Goal: Task Accomplishment & Management: Manage account settings

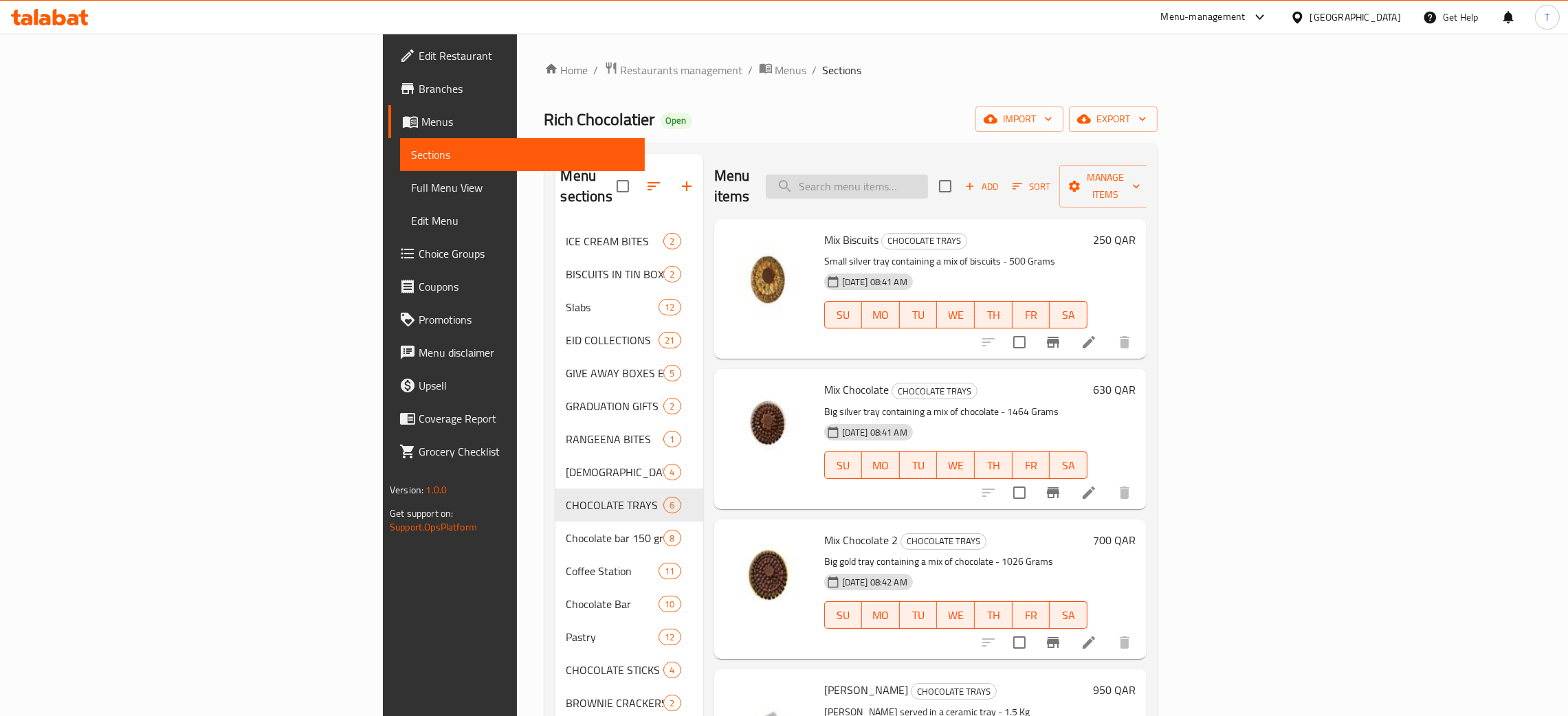
click at [928, 175] on input "search" at bounding box center [847, 186] width 162 height 24
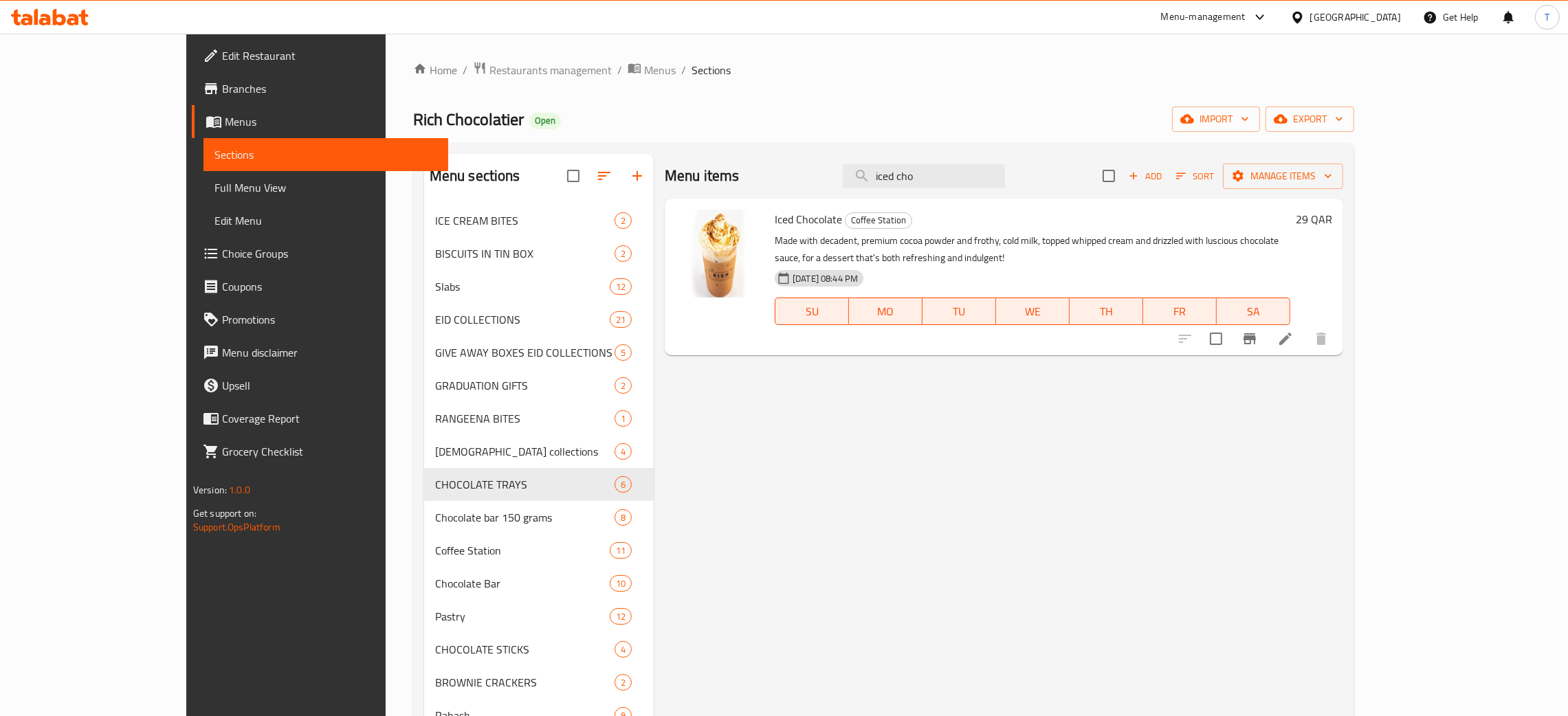
type input "iced cho"
click at [1332, 222] on h6 "29 QAR" at bounding box center [1314, 218] width 36 height 19
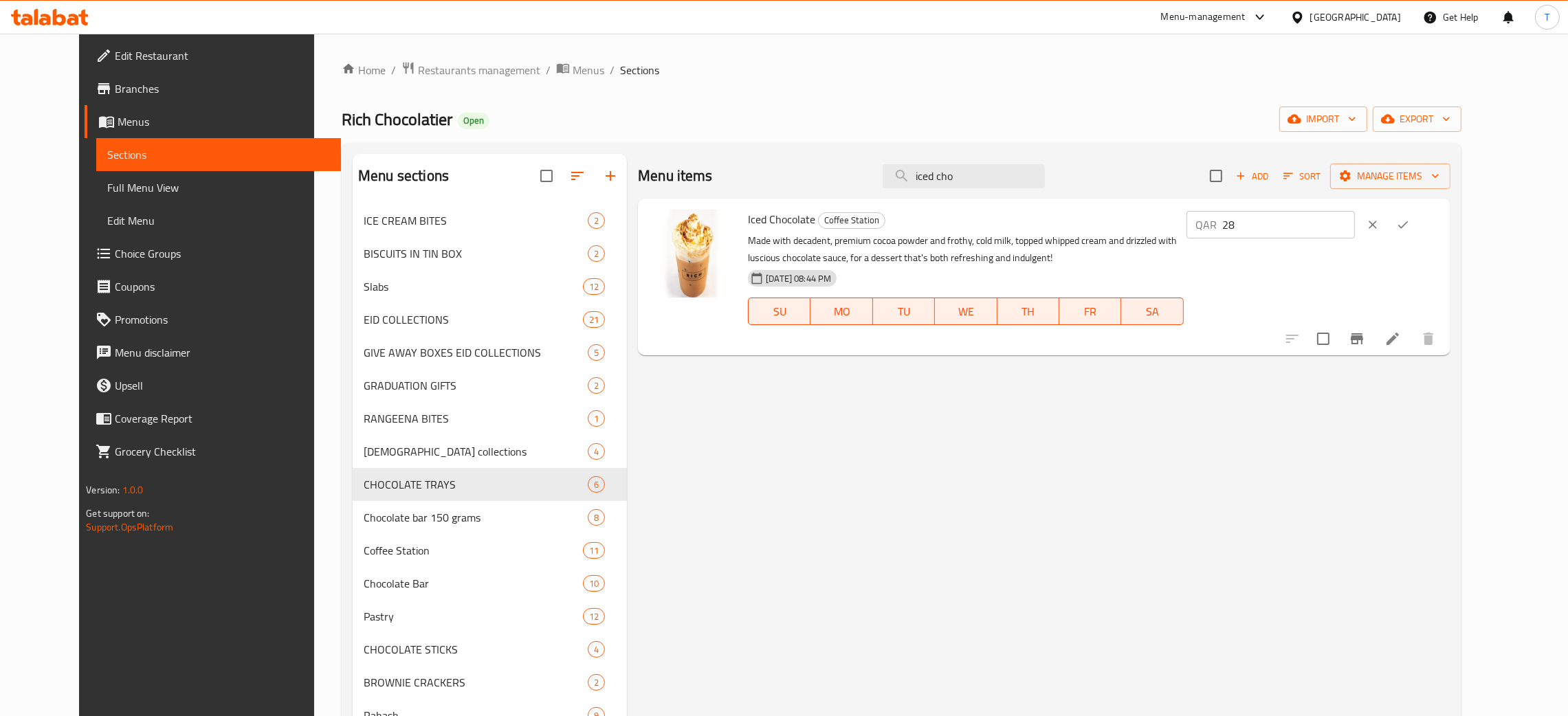
type input "28"
click at [1354, 232] on input "28" at bounding box center [1289, 224] width 132 height 27
click at [1418, 225] on button "ok" at bounding box center [1402, 224] width 31 height 30
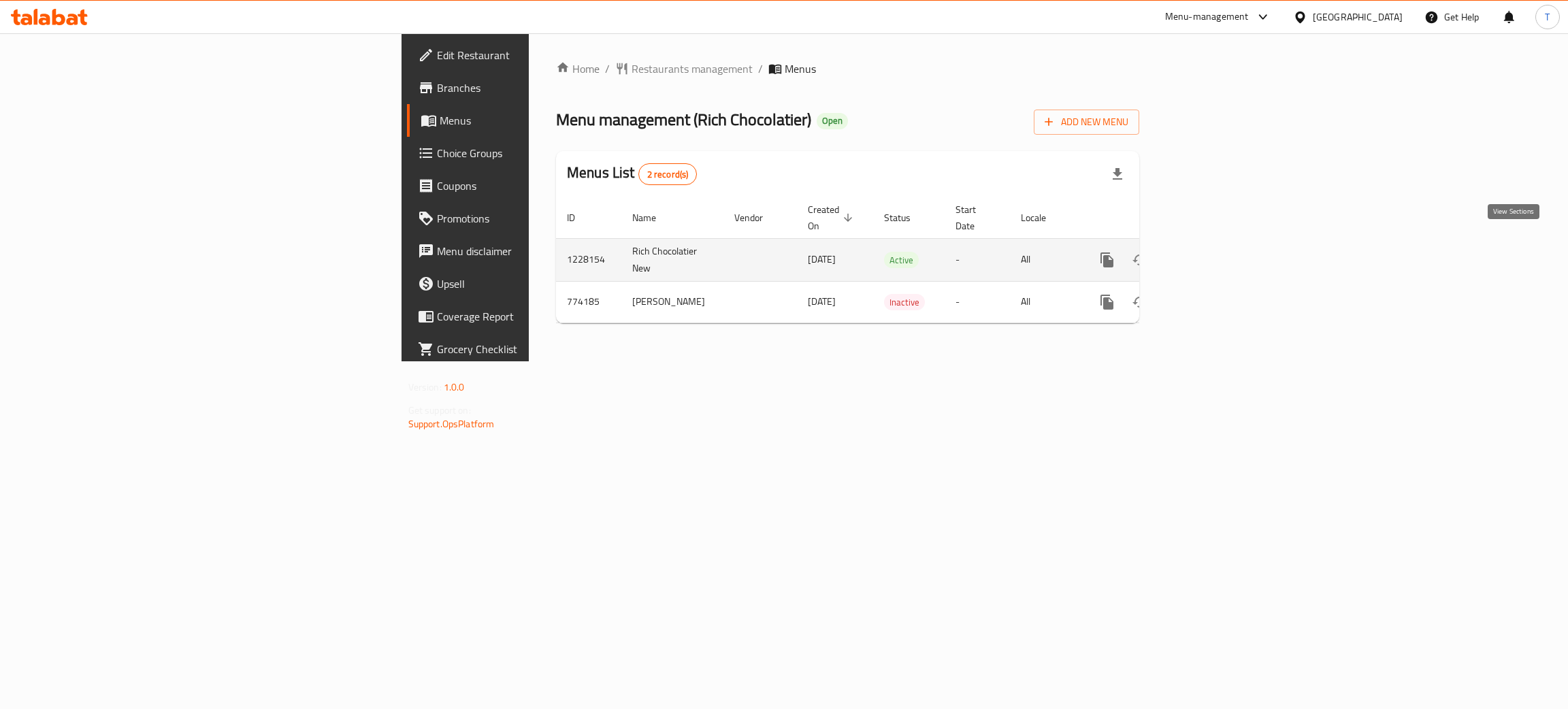
click at [1214, 251] on icon "enhanced table" at bounding box center [1206, 259] width 16 height 16
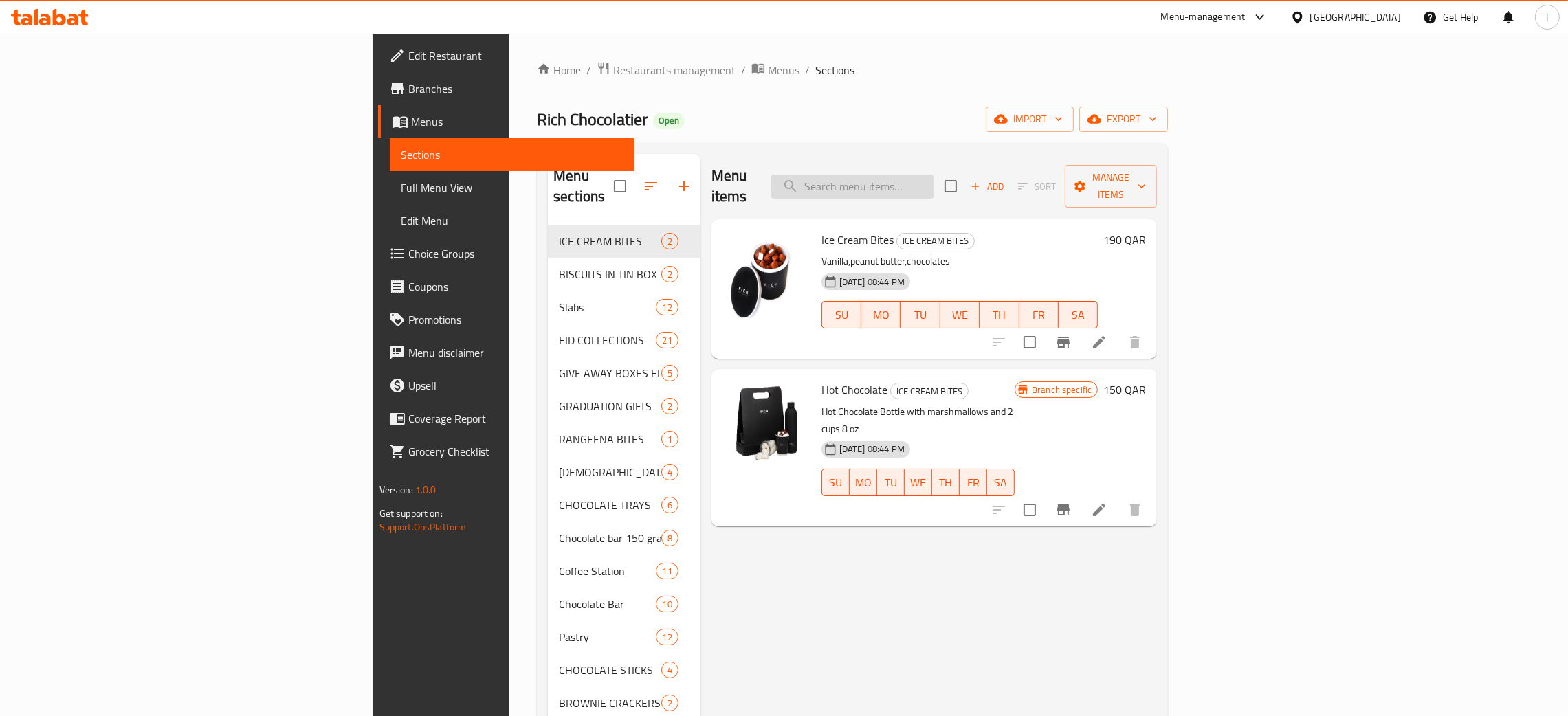
click at [933, 187] on input "search" at bounding box center [852, 186] width 162 height 24
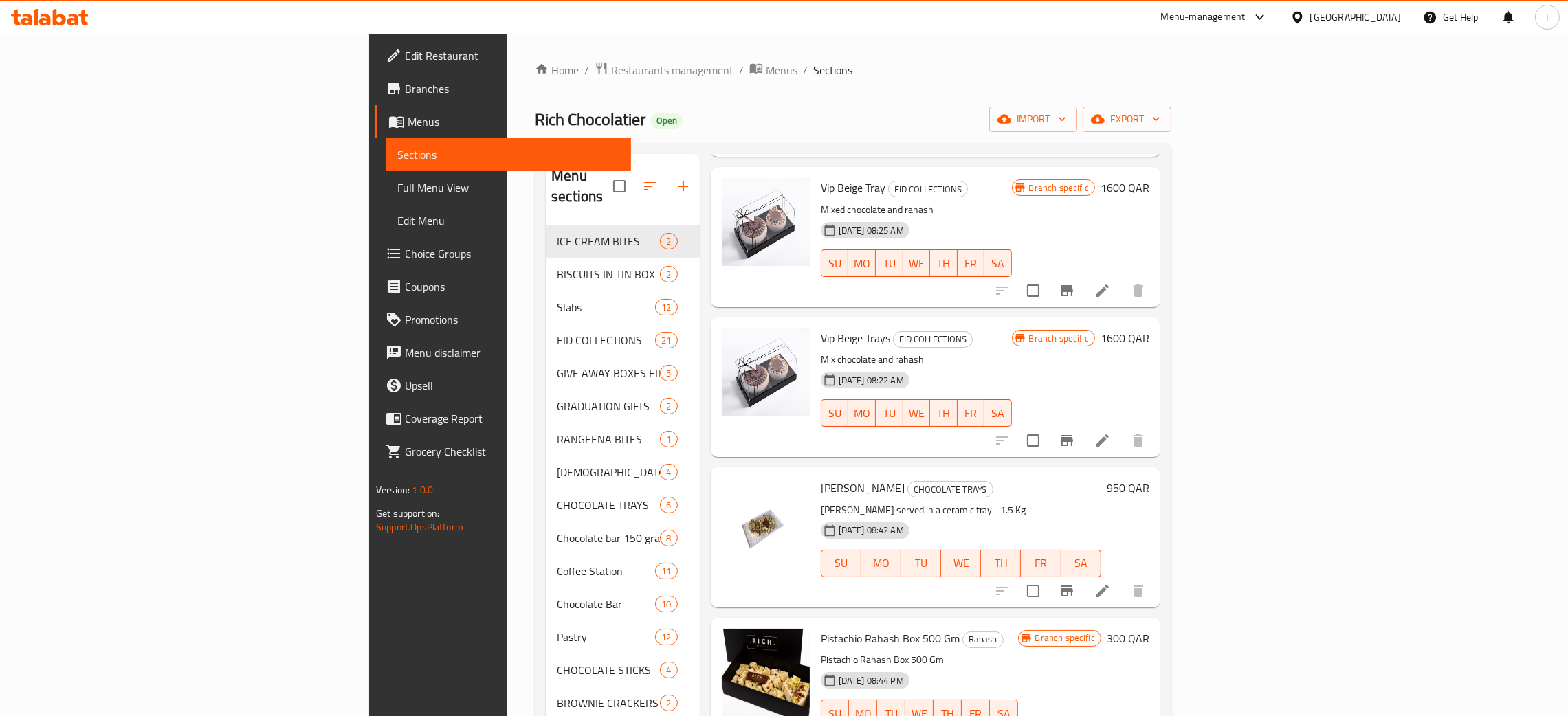
scroll to position [203, 0]
type input "raha"
click at [1149, 477] on h6 "950 QAR" at bounding box center [1128, 486] width 43 height 19
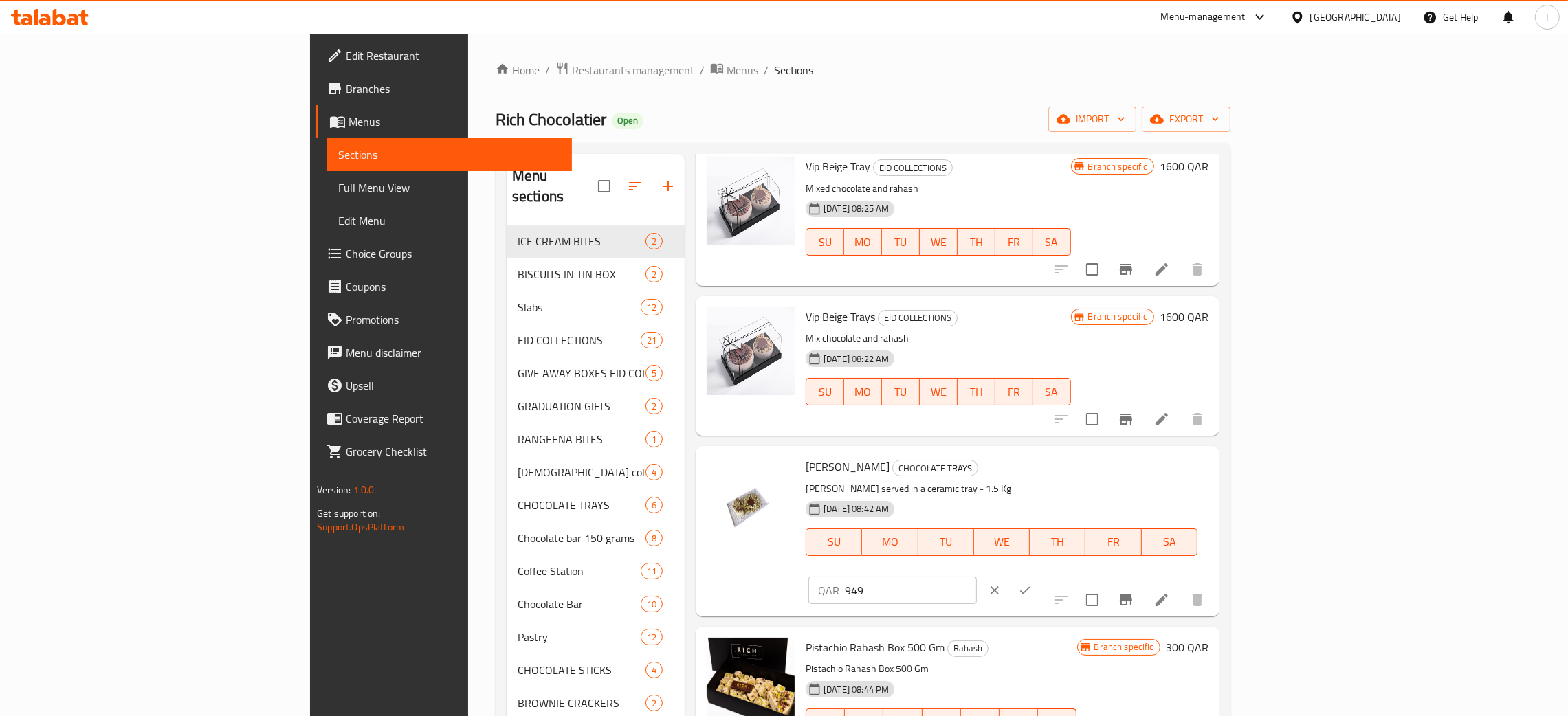
click at [977, 576] on input "949" at bounding box center [911, 589] width 132 height 27
click at [977, 576] on input "948" at bounding box center [911, 589] width 132 height 27
click at [977, 576] on input "944" at bounding box center [911, 589] width 132 height 27
click at [977, 576] on input "943" at bounding box center [911, 589] width 132 height 27
click at [977, 576] on input "942" at bounding box center [911, 589] width 132 height 27
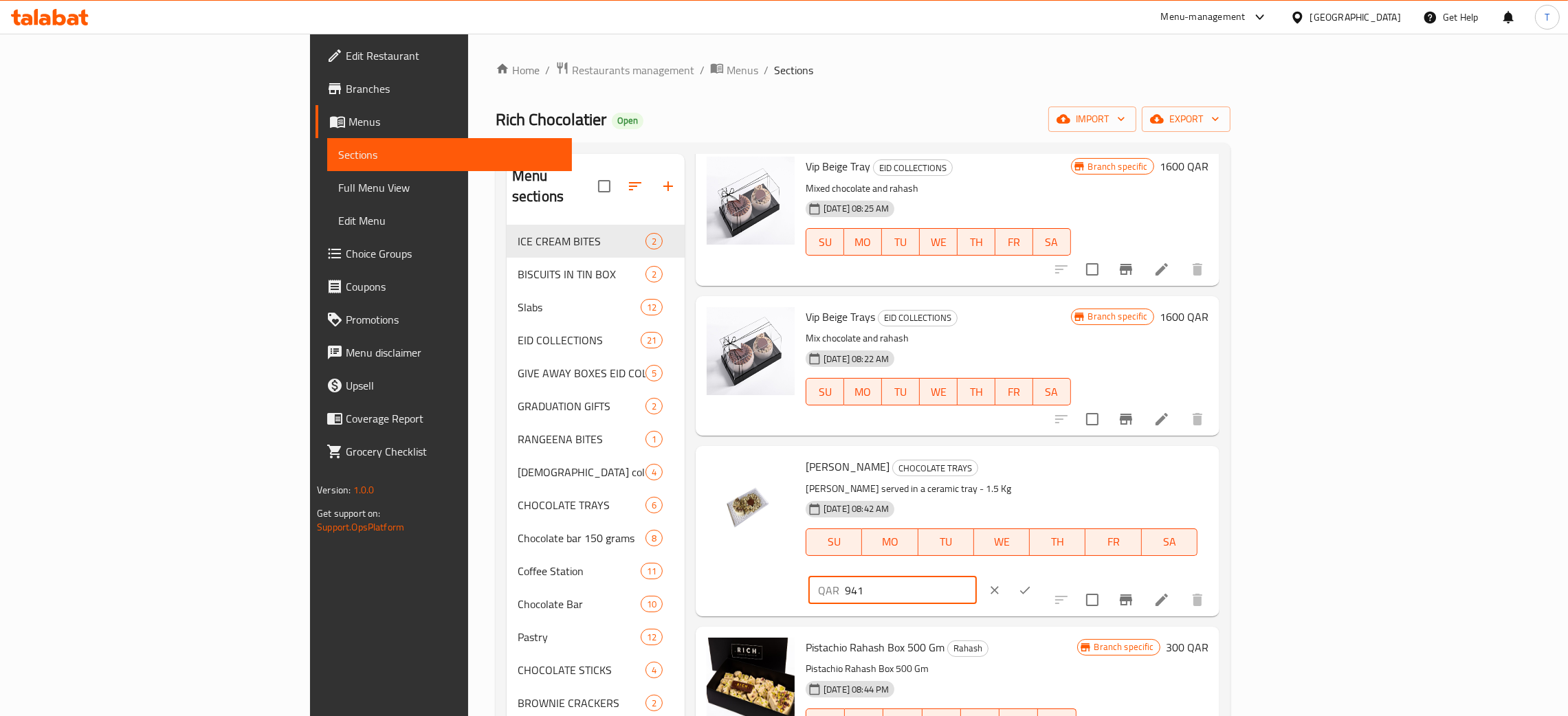
click at [977, 576] on input "941" at bounding box center [911, 589] width 132 height 27
type input "940"
click at [977, 576] on input "940" at bounding box center [911, 589] width 132 height 27
click at [1030, 586] on icon "ok" at bounding box center [1025, 589] width 11 height 7
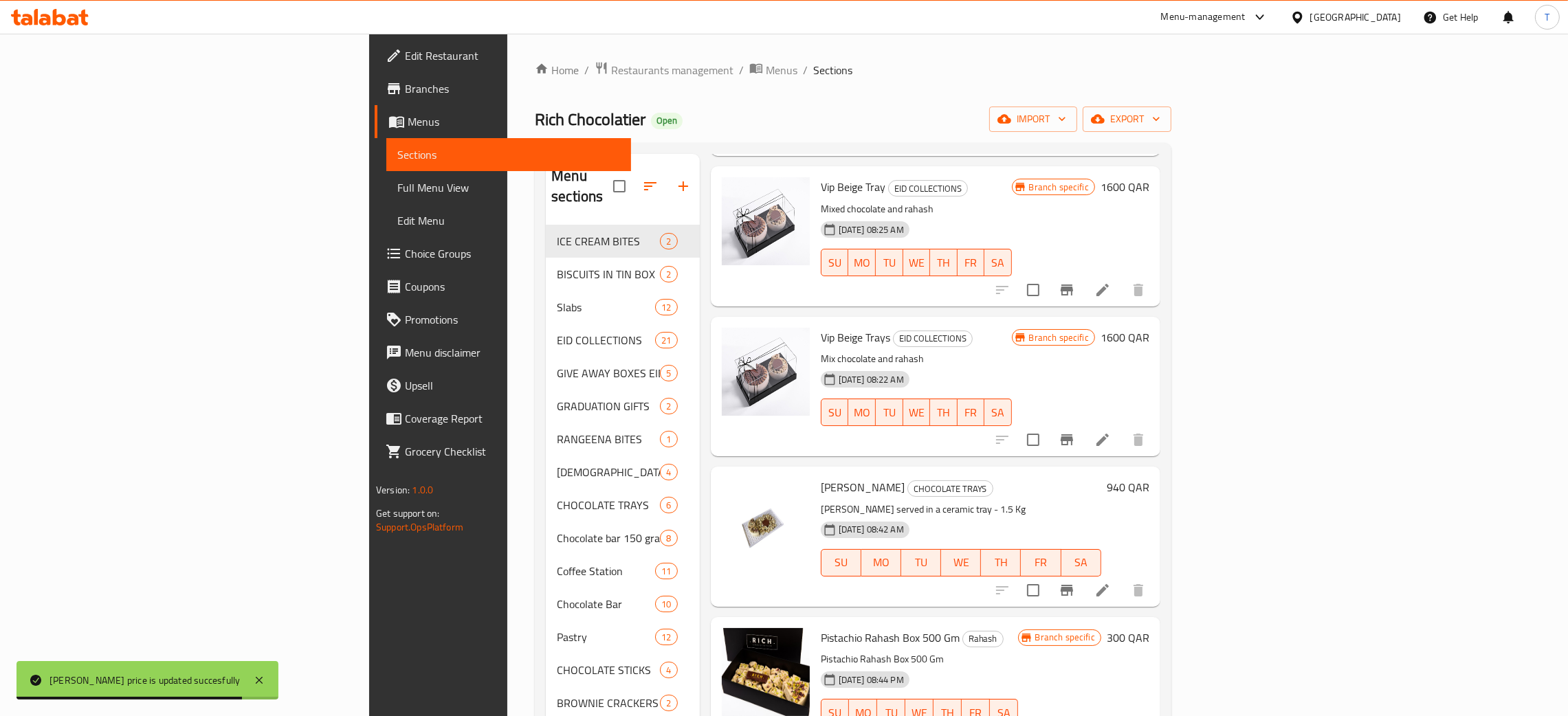
scroll to position [0, 0]
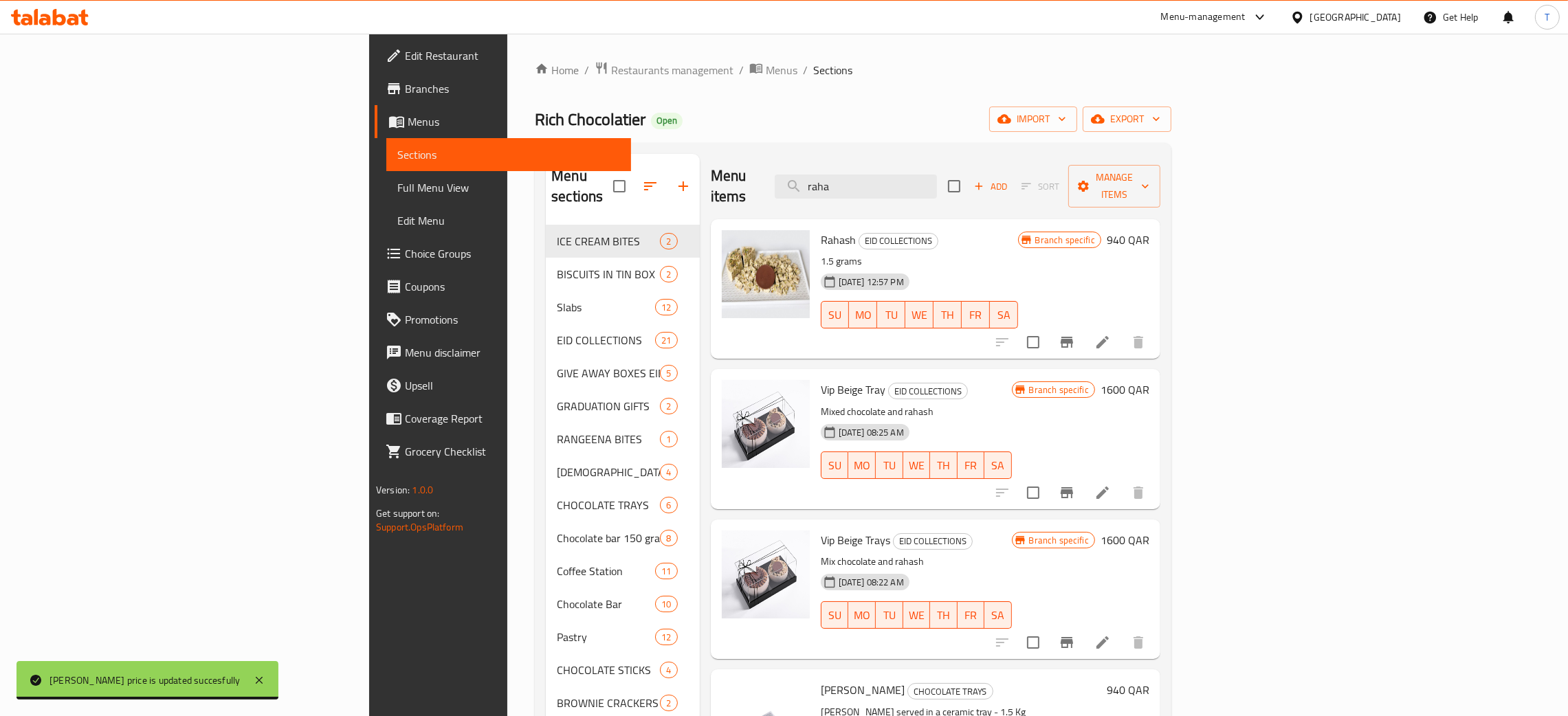
click at [1007, 194] on div "Menu items raha Add Sort Manage items" at bounding box center [935, 186] width 449 height 65
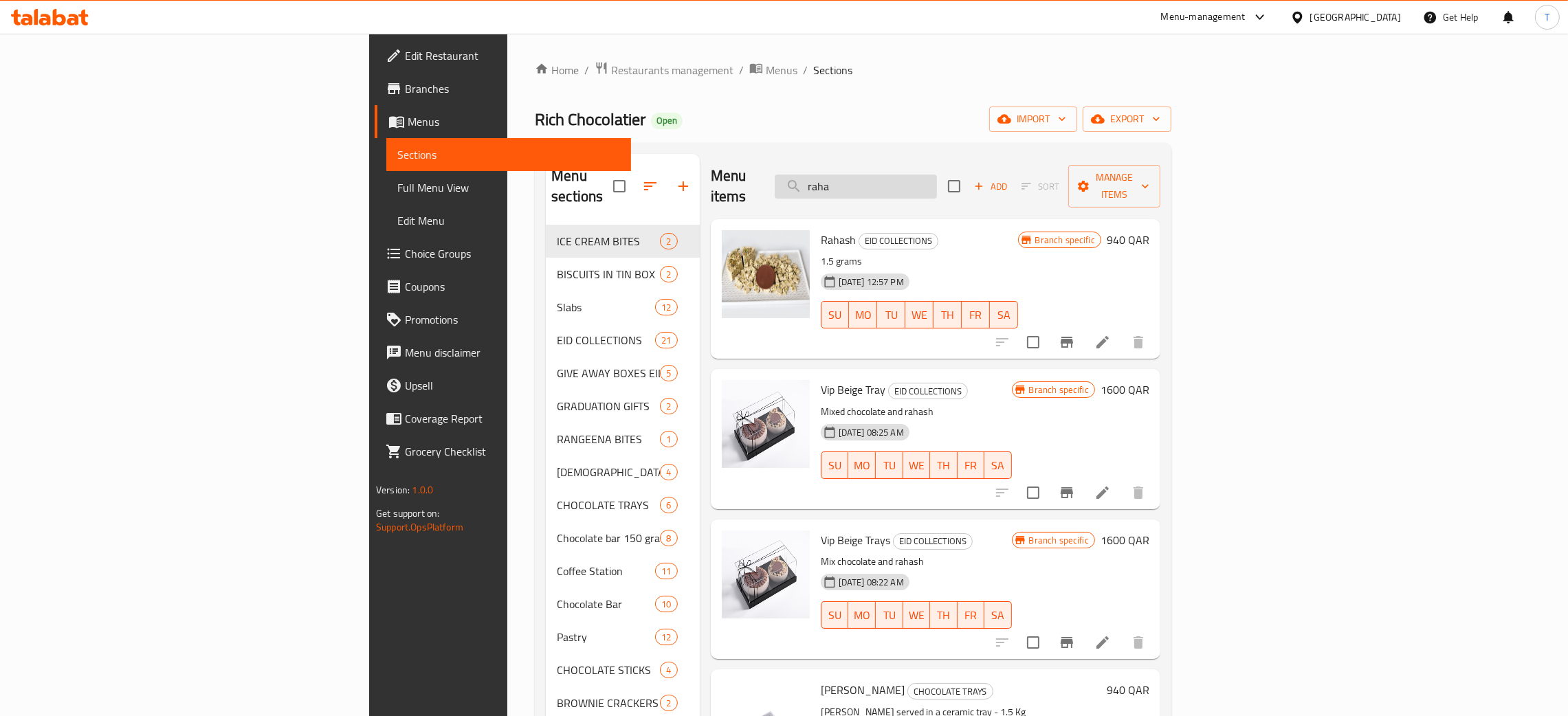
click at [937, 177] on input "raha" at bounding box center [856, 186] width 162 height 24
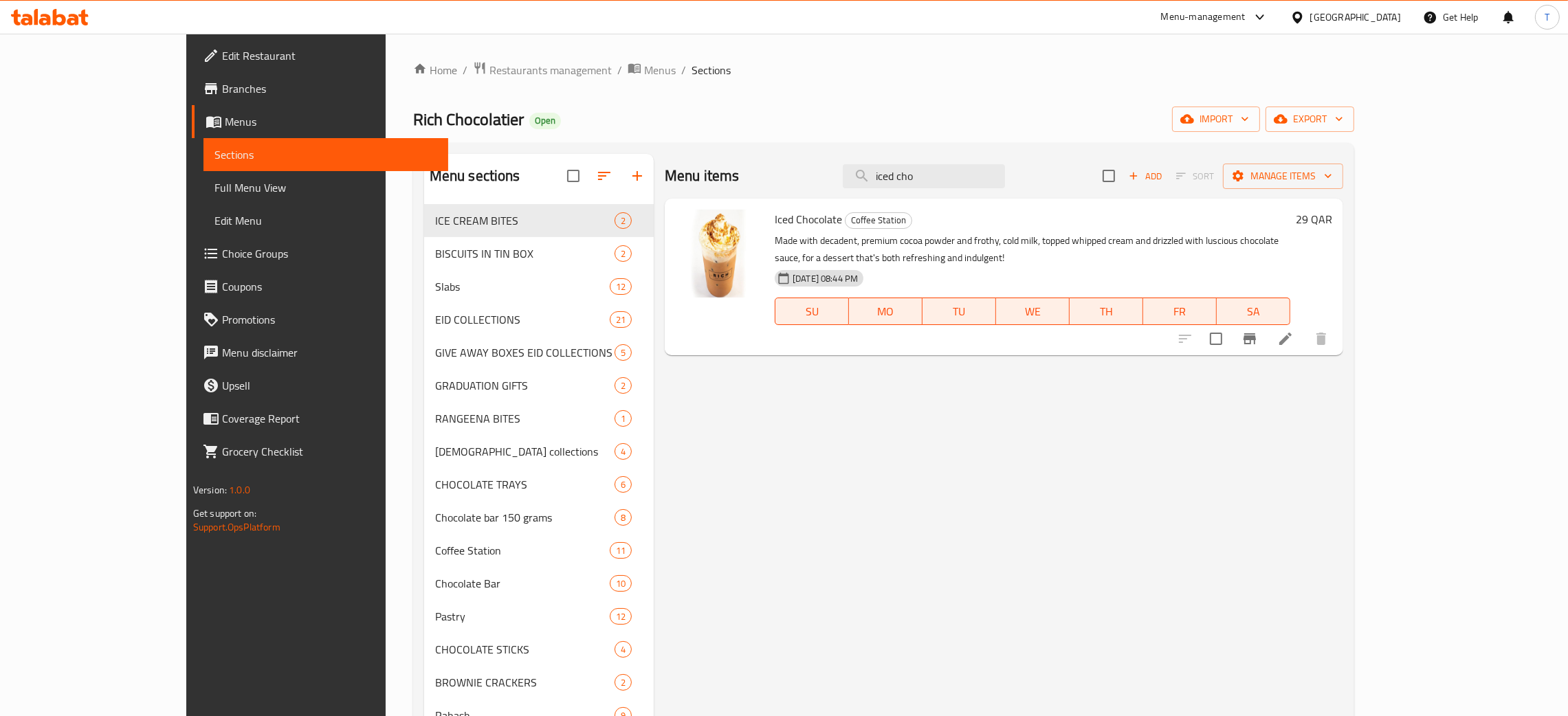
type input "iced cho"
click at [1332, 222] on h6 "29 QAR" at bounding box center [1314, 218] width 36 height 19
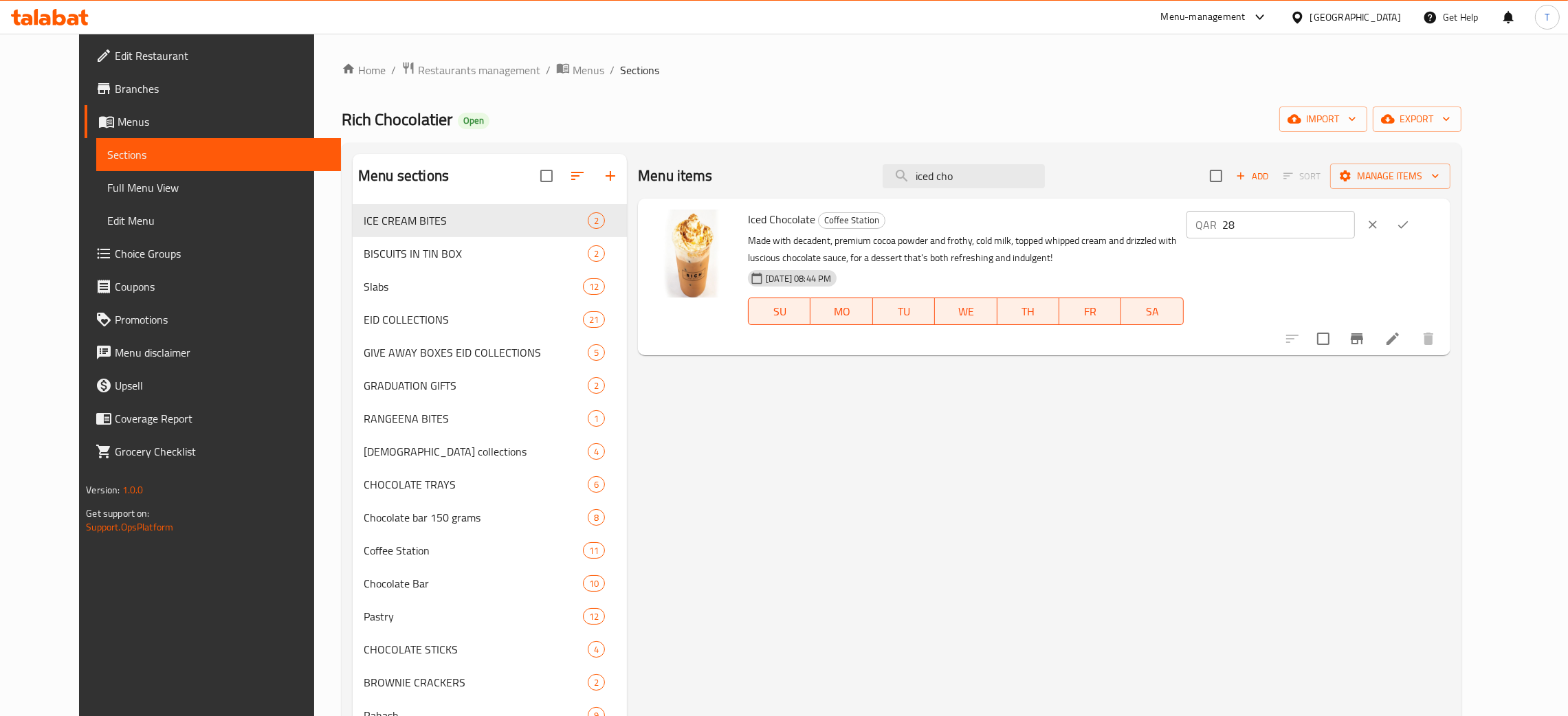
type input "28"
click at [1354, 229] on input "28" at bounding box center [1289, 224] width 132 height 27
click at [1410, 221] on icon "ok" at bounding box center [1402, 224] width 14 height 14
